Goal: Use online tool/utility: Use online tool/utility

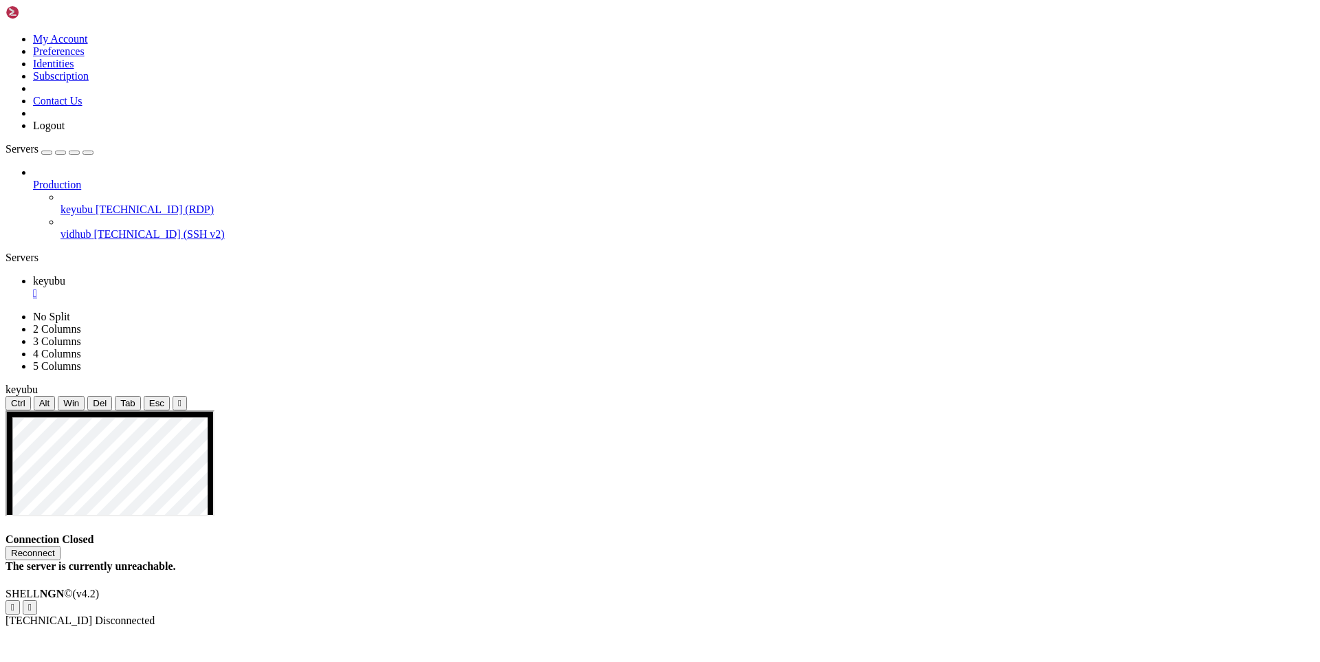
click at [61, 546] on button "Reconnect" at bounding box center [33, 553] width 55 height 14
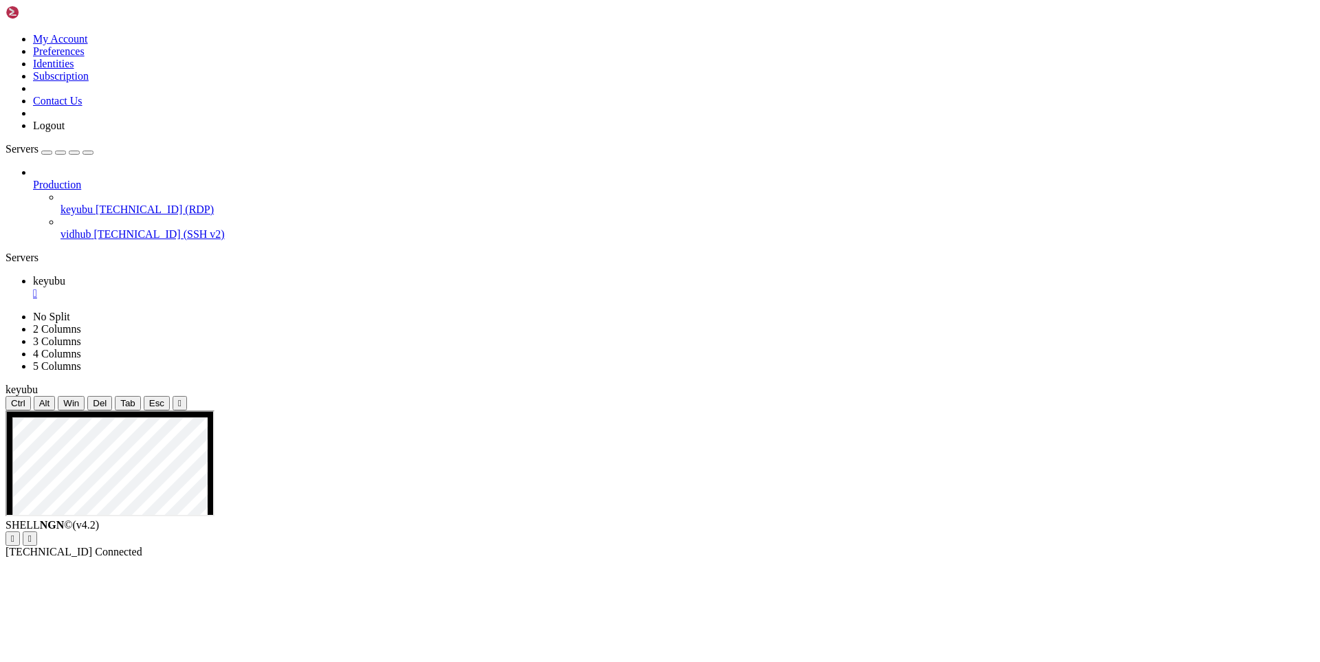
drag, startPoint x: 914, startPoint y: 923, endPoint x: 1097, endPoint y: 894, distance: 185.0
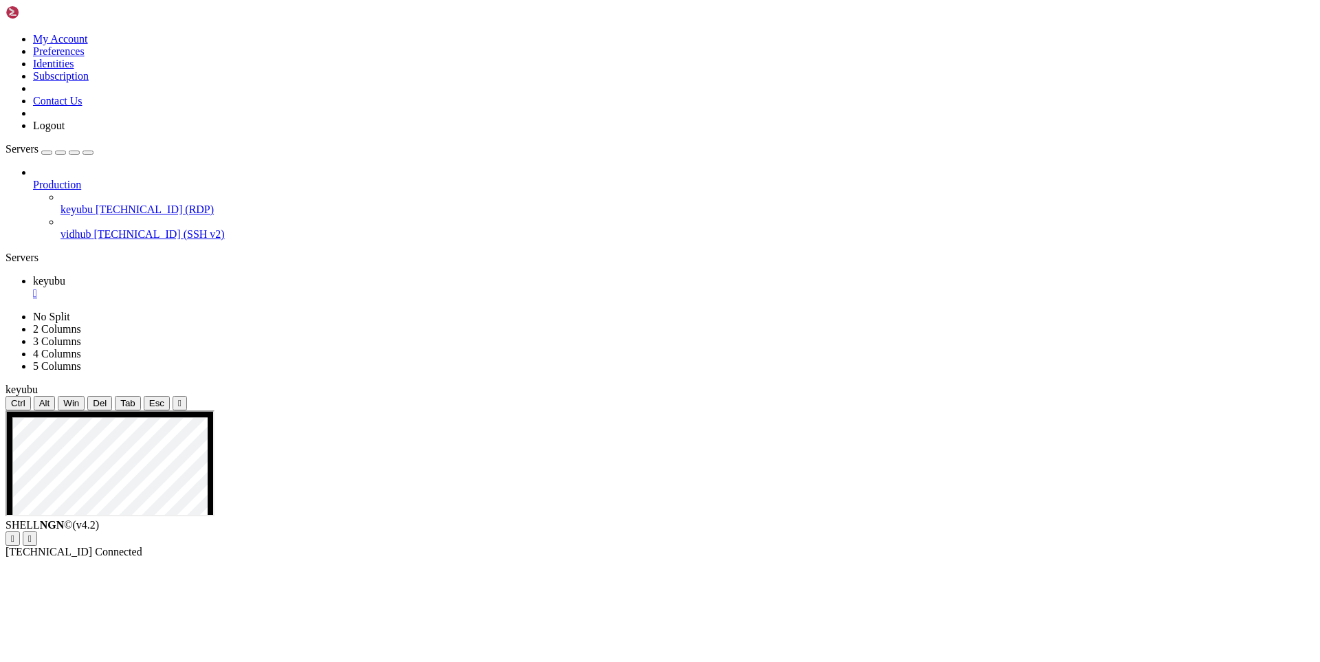
drag, startPoint x: 445, startPoint y: 628, endPoint x: 439, endPoint y: 637, distance: 9.9
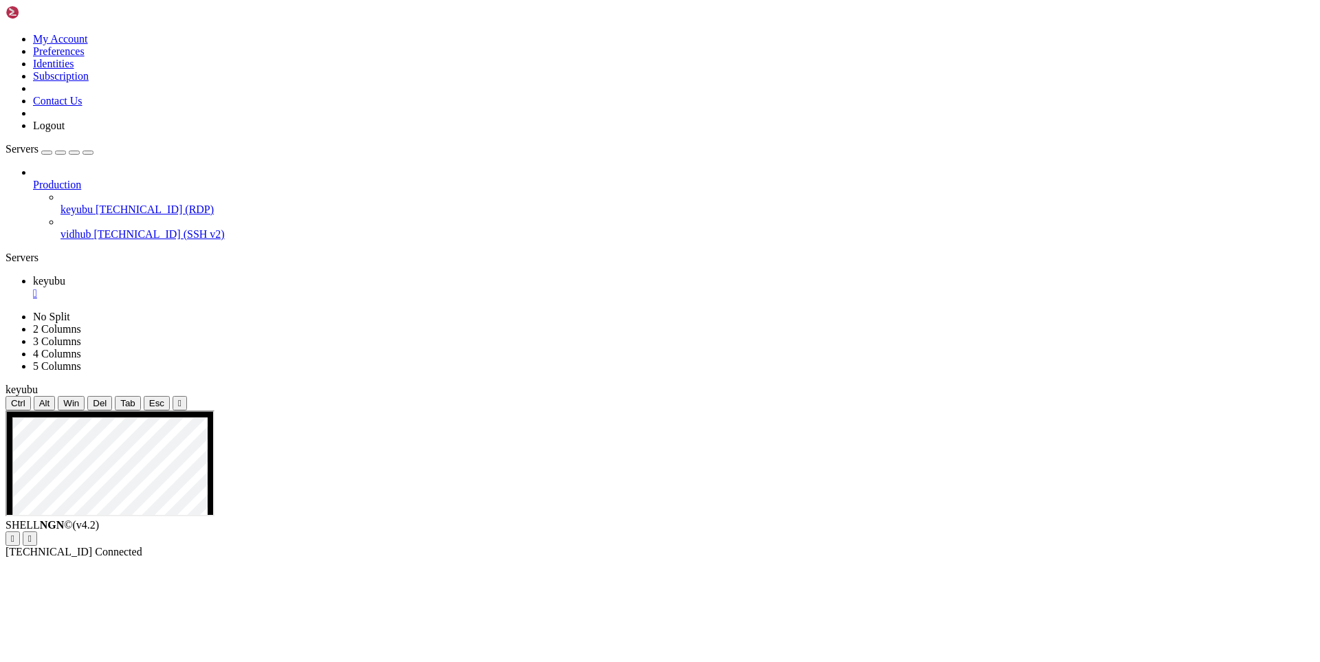
drag, startPoint x: 441, startPoint y: 641, endPoint x: 446, endPoint y: 652, distance: 12.0
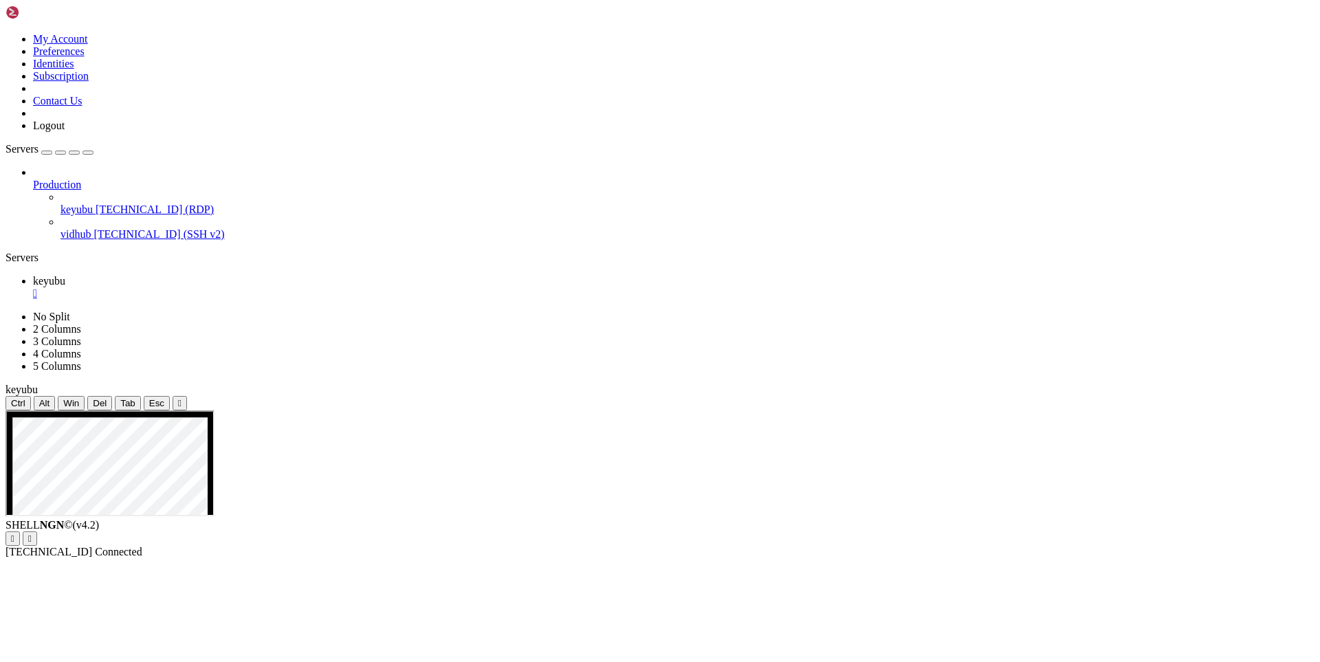
drag, startPoint x: 243, startPoint y: 575, endPoint x: 135, endPoint y: 575, distance: 107.9
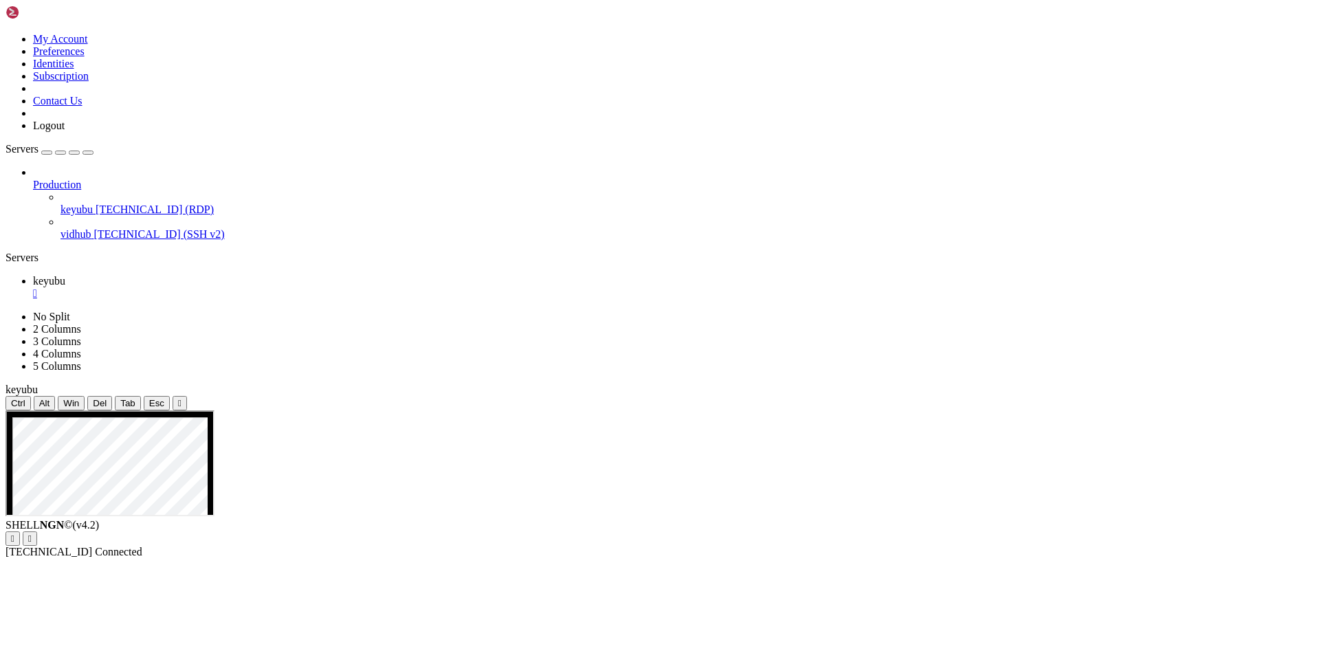
drag, startPoint x: 743, startPoint y: 825, endPoint x: 182, endPoint y: 679, distance: 579.6
click at [90, 241] on div "Production keyubu [TECHNICAL_ID] (RDP) vidhub [TECHNICAL_ID] (SSH v2)" at bounding box center [660, 203] width 1309 height 74
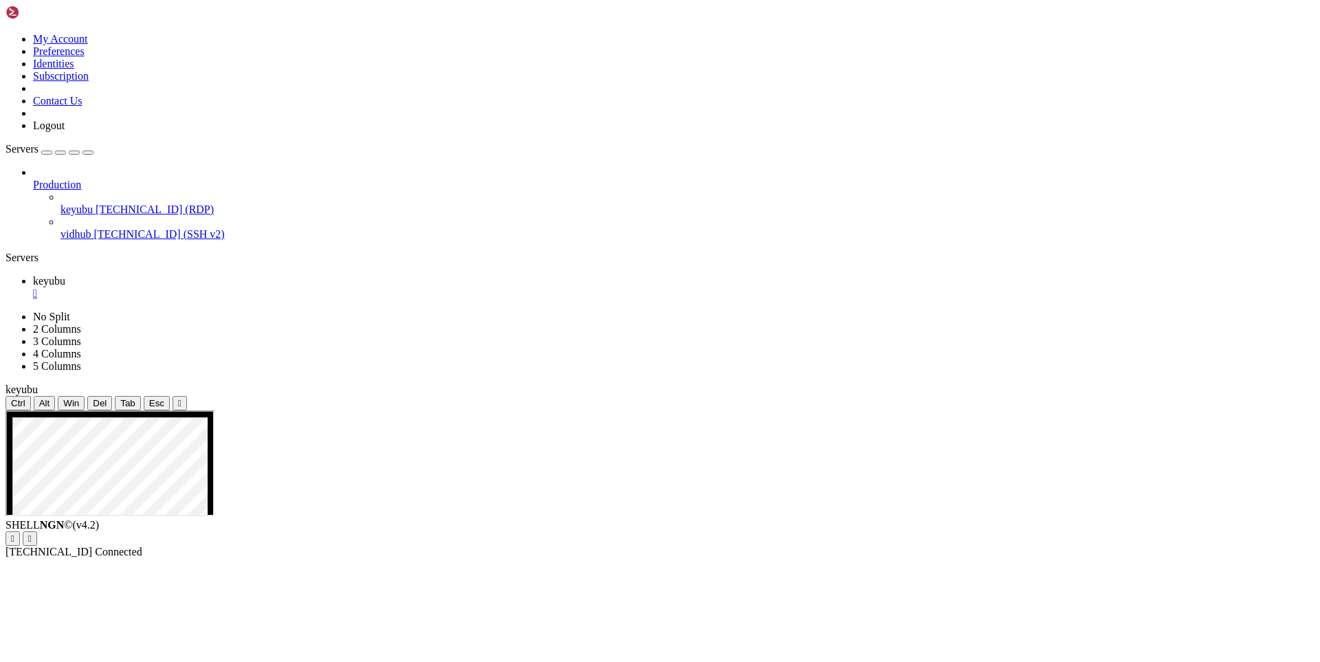
click at [1169, 275] on ul "keyubu " at bounding box center [660, 287] width 1309 height 25
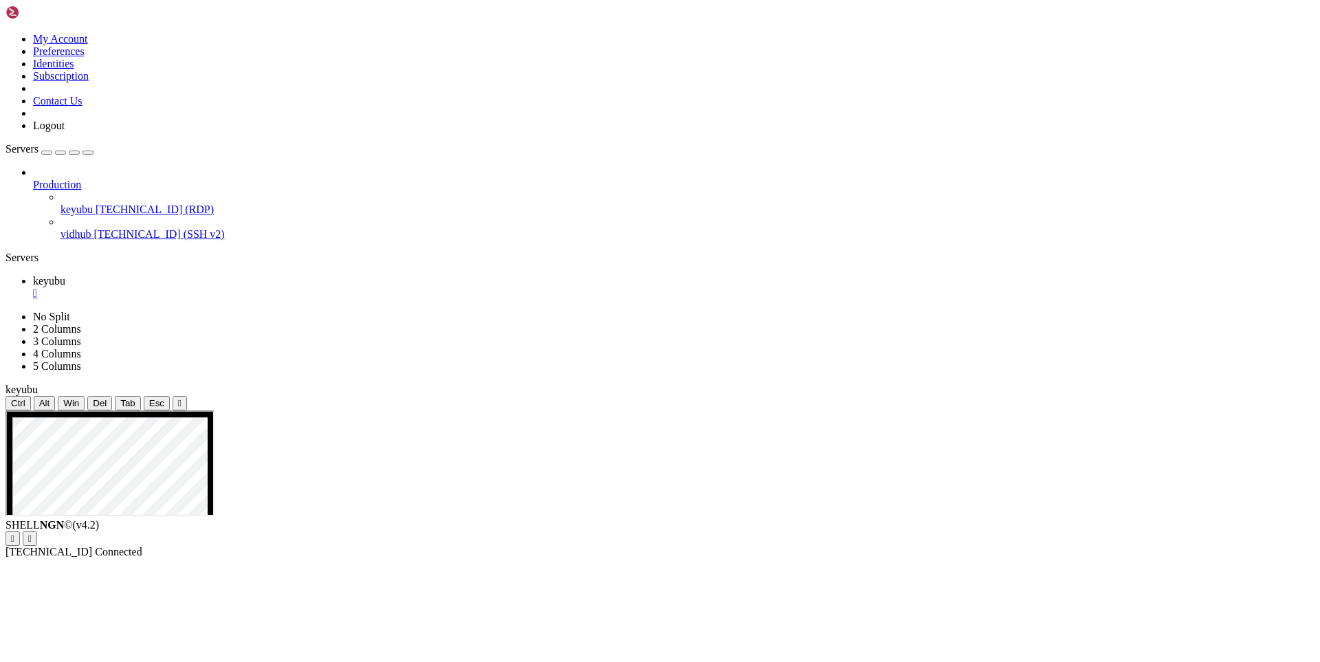
drag, startPoint x: 688, startPoint y: 893, endPoint x: 207, endPoint y: 711, distance: 514.6
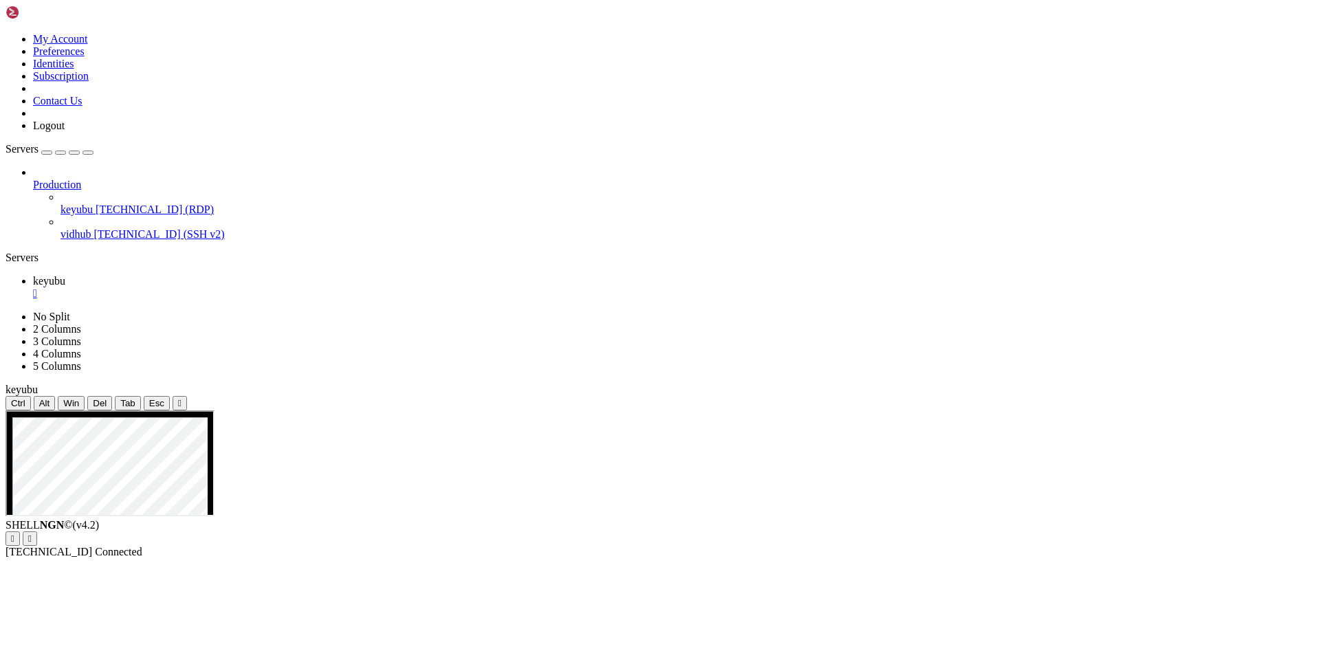
drag, startPoint x: 1151, startPoint y: 668, endPoint x: 1143, endPoint y: 474, distance: 194.7
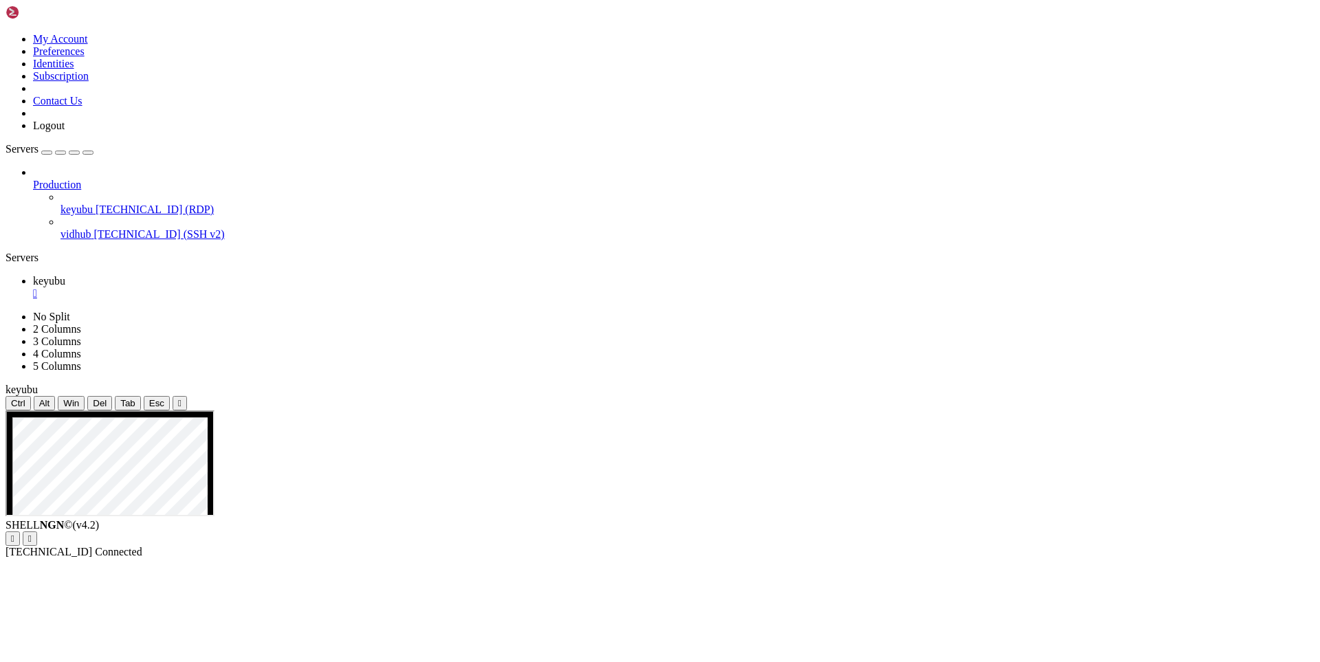
drag, startPoint x: 366, startPoint y: 877, endPoint x: 197, endPoint y: 702, distance: 242.6
